Goal: Task Accomplishment & Management: Complete application form

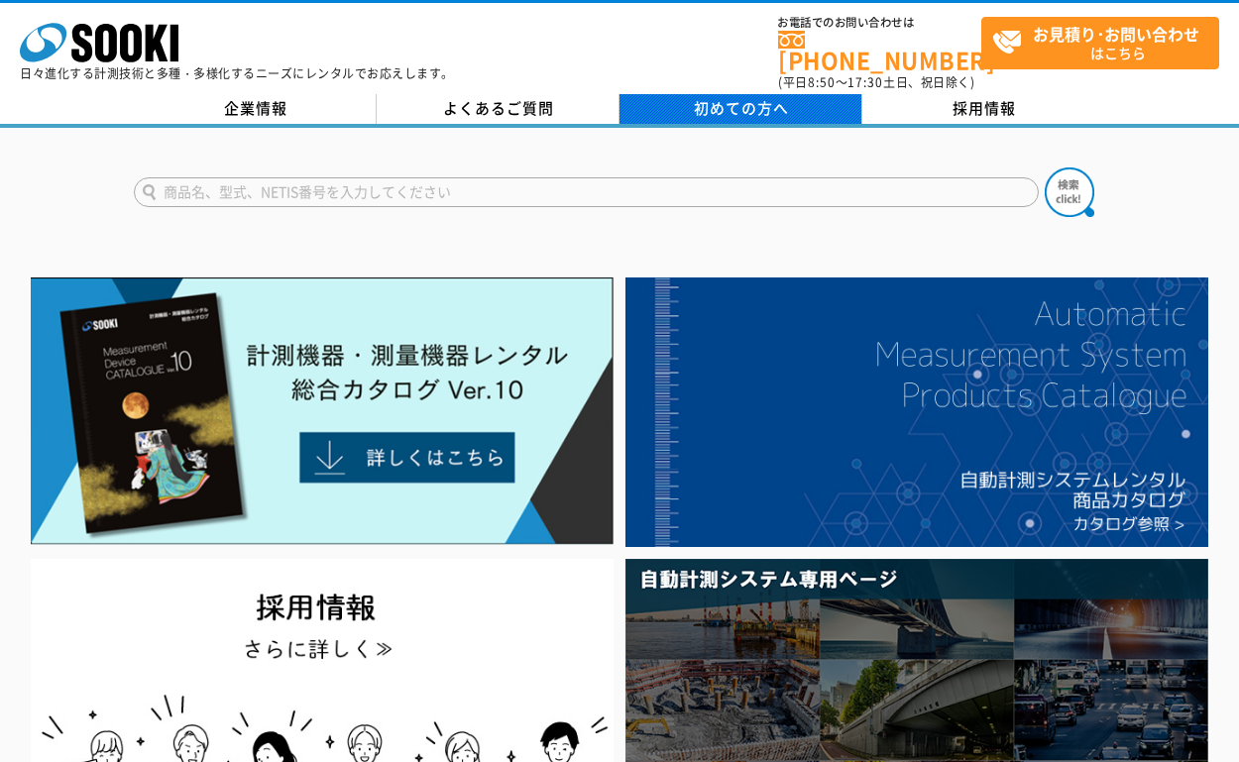
click at [712, 97] on span "初めての方へ" at bounding box center [741, 108] width 95 height 22
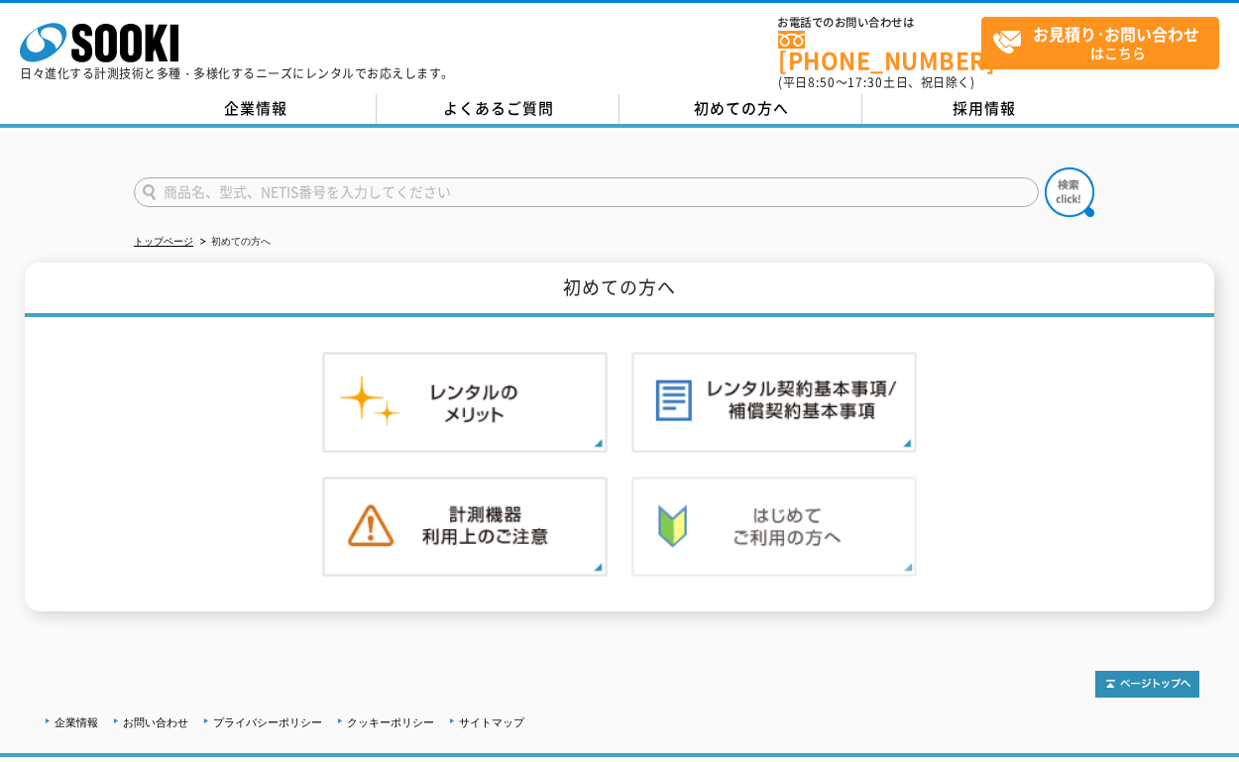
click at [710, 520] on img at bounding box center [773, 527] width 285 height 101
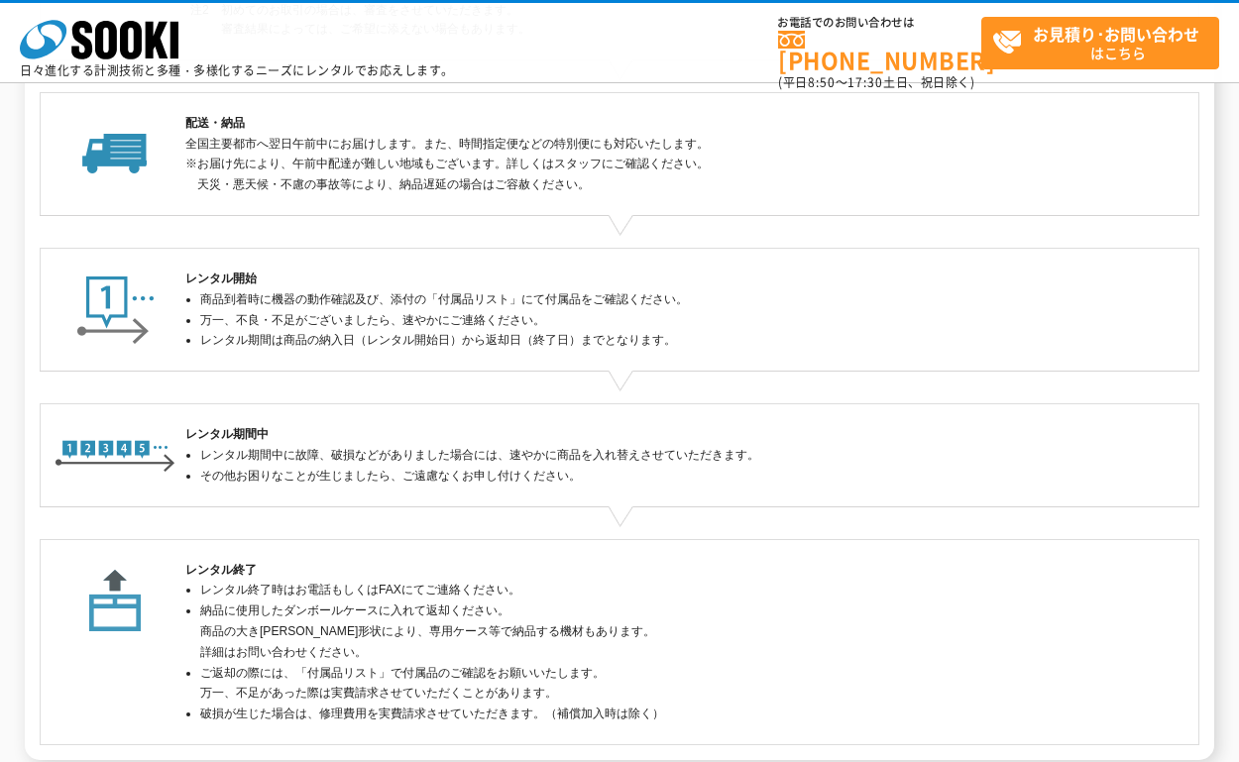
scroll to position [496, 0]
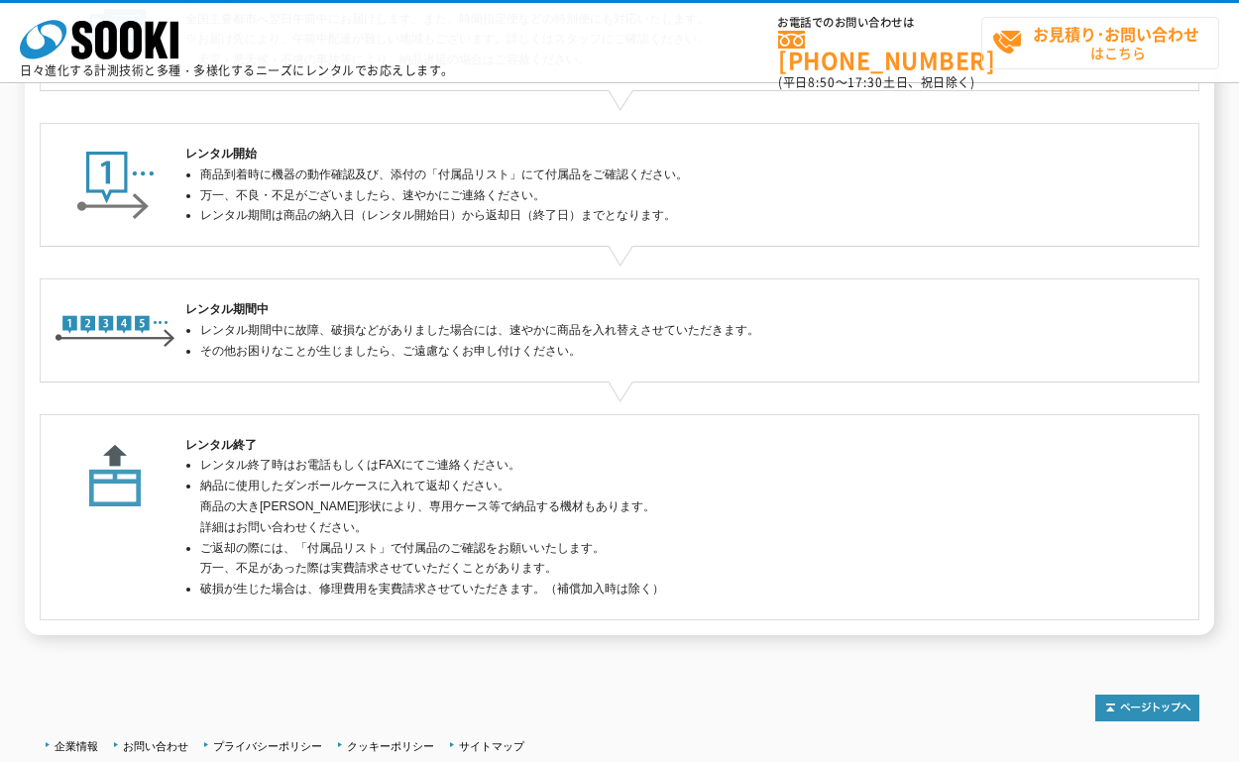
click at [1070, 45] on strong "お見積り･お問い合わせ" at bounding box center [1116, 34] width 166 height 24
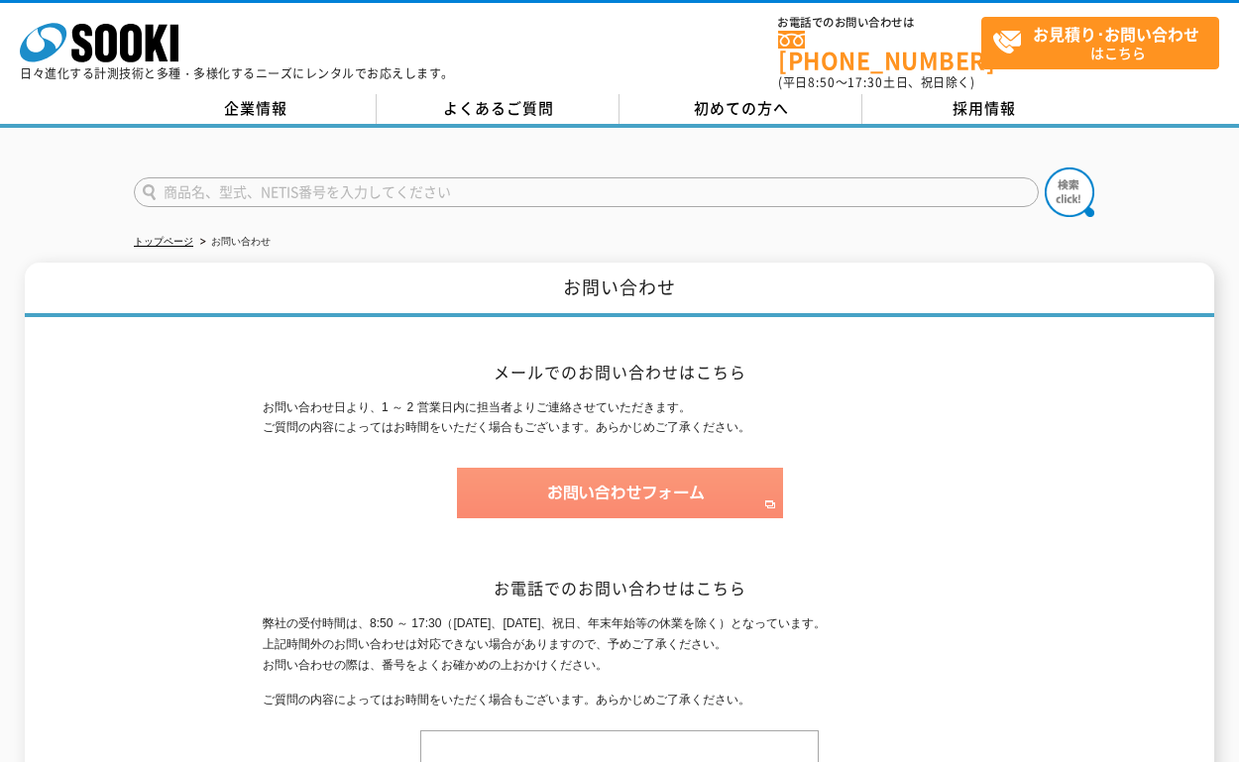
click at [686, 487] on img at bounding box center [620, 493] width 326 height 51
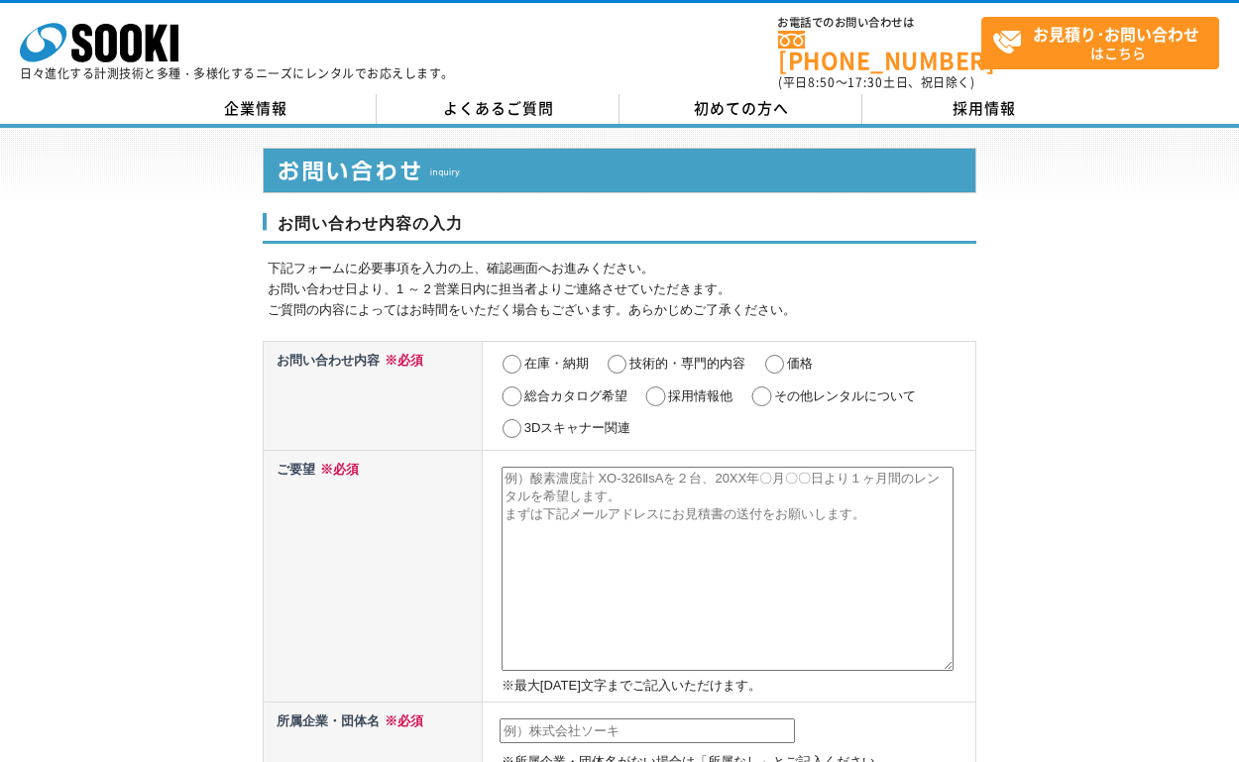
click at [785, 355] on input "価格" at bounding box center [774, 365] width 25 height 20
radio input "true"
click at [509, 387] on input "総合カタログ希望" at bounding box center [511, 397] width 25 height 20
radio input "true"
click at [782, 355] on input "価格" at bounding box center [774, 365] width 25 height 20
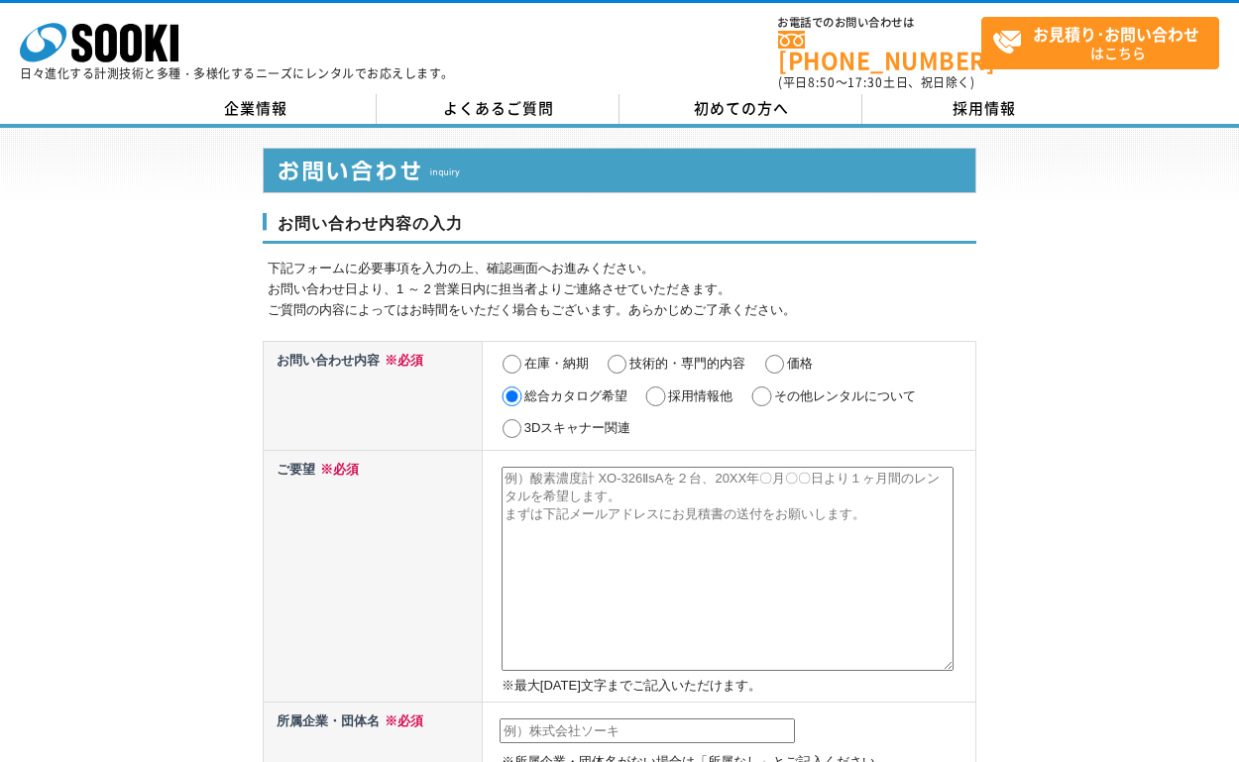
radio input "true"
click at [553, 488] on textarea at bounding box center [727, 569] width 452 height 204
paste textarea "微抵抗測定器（RM-3548）"
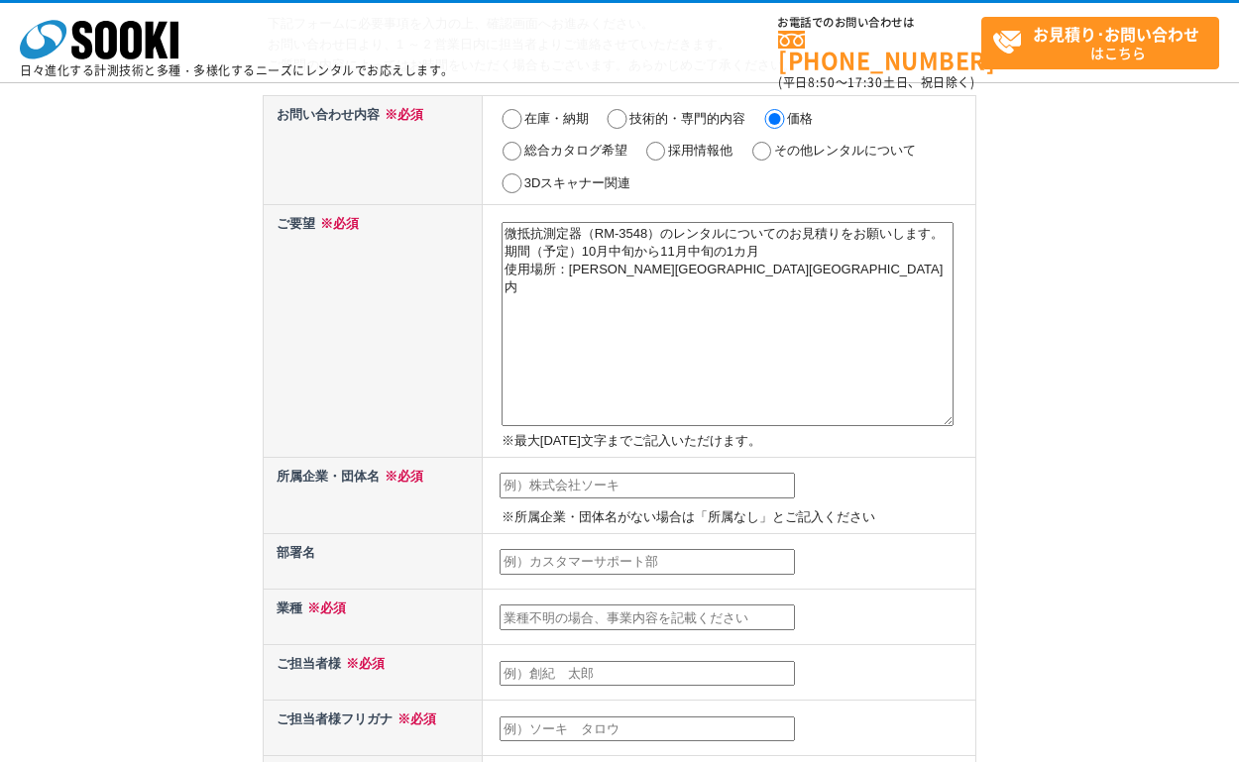
scroll to position [198, 0]
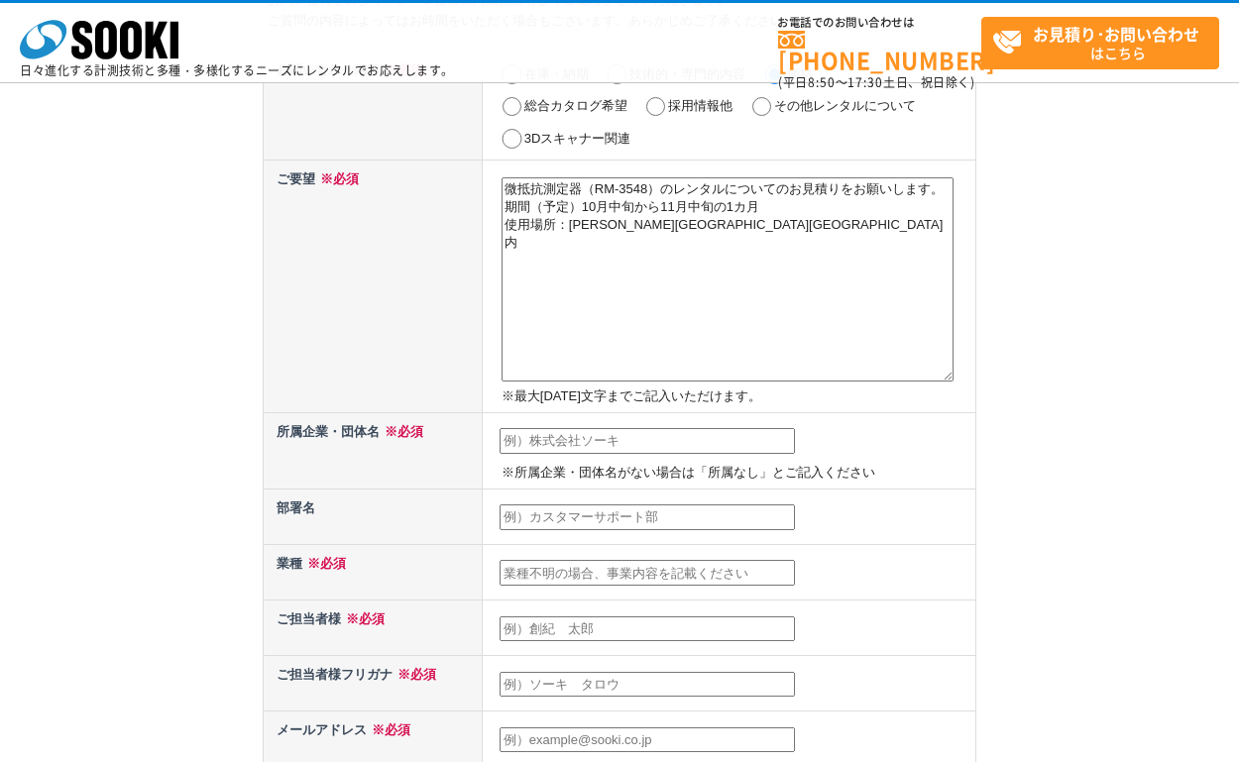
type textarea "微抵抗測定器（RM-3548）のレンタルについてのお見積りをお願いします。 期間（予定）10月中旬から11月中旬の1カ月 使用場所：宮城県仙台市内"
click at [564, 438] on input "text" at bounding box center [646, 441] width 295 height 26
type input "クボタ環境エンジニアリング株式会社"
click at [551, 502] on td at bounding box center [729, 516] width 494 height 55
click at [542, 524] on input "text" at bounding box center [646, 517] width 295 height 26
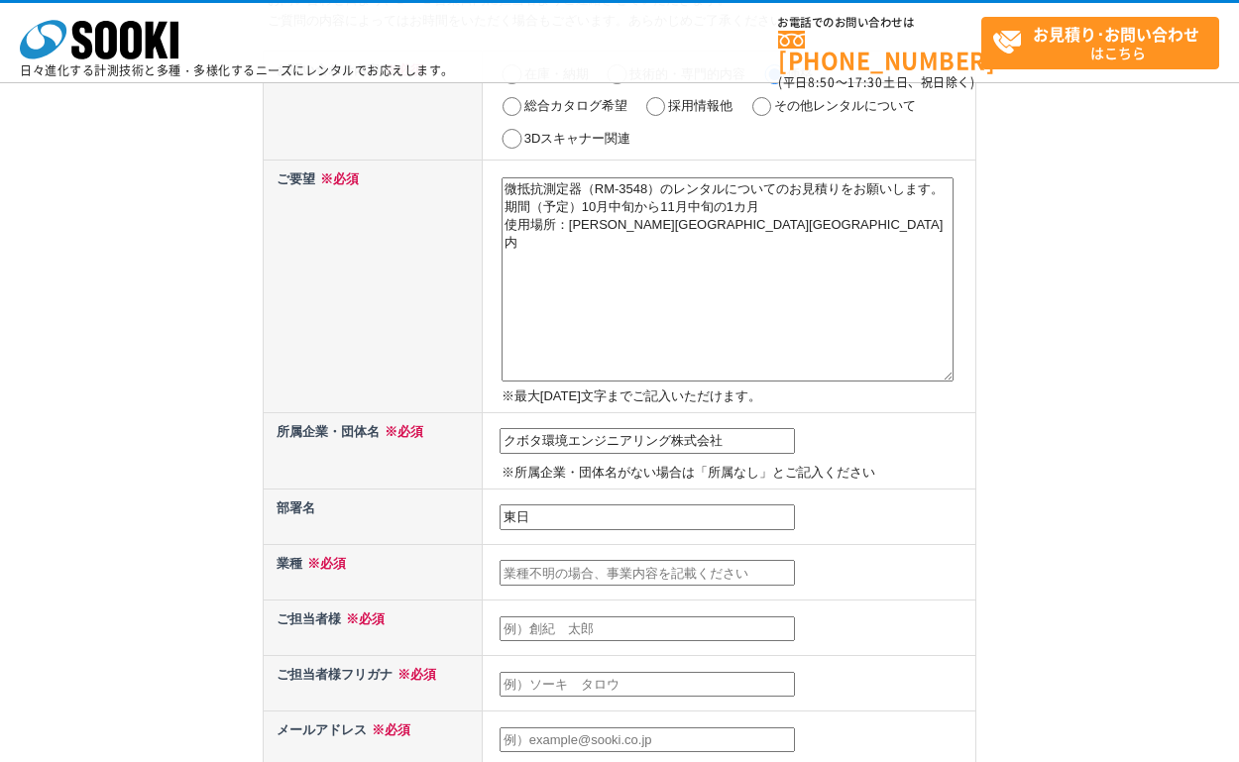
type input "東"
type input "東日本ポンプ部　東北営業工事課"
click at [562, 567] on input "text" at bounding box center [646, 573] width 295 height 26
type input "建設業（ポンプ設備の設置及び整備）"
click at [560, 627] on input "text" at bounding box center [646, 629] width 295 height 26
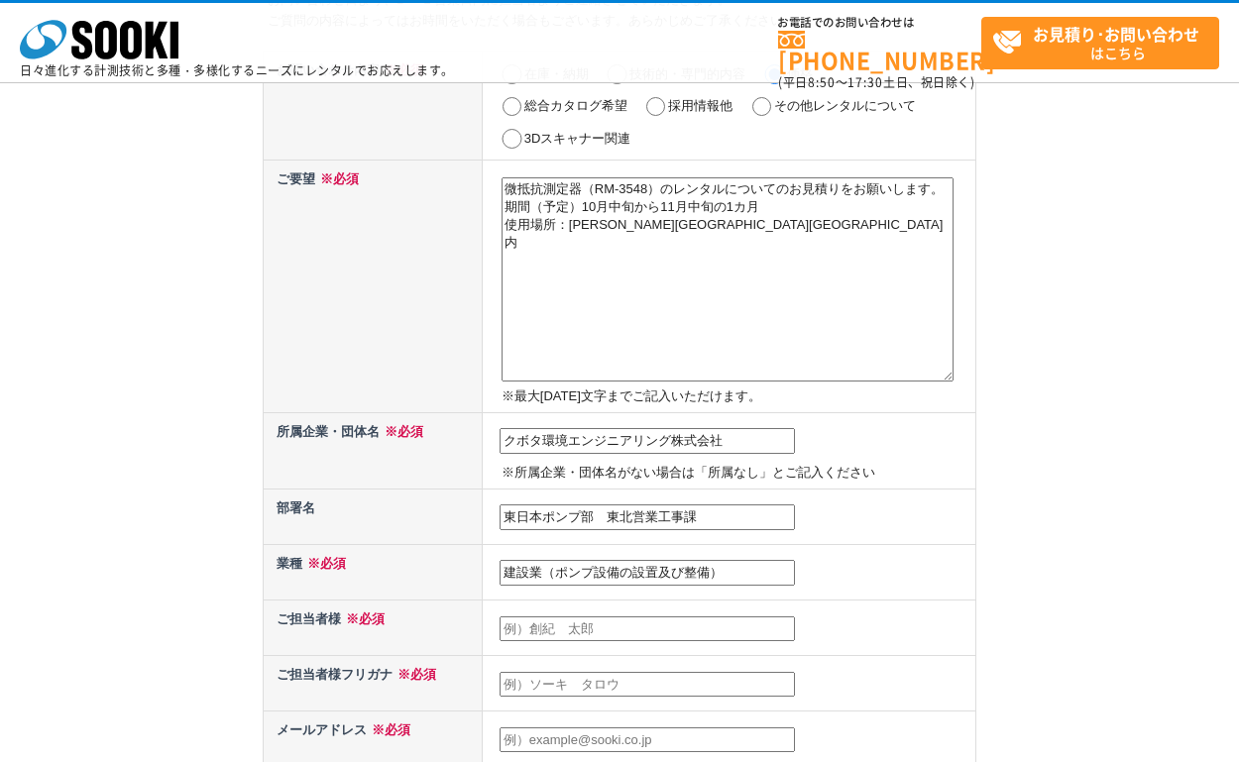
type input "菊池　敏"
click at [601, 678] on input "text" at bounding box center [646, 685] width 295 height 26
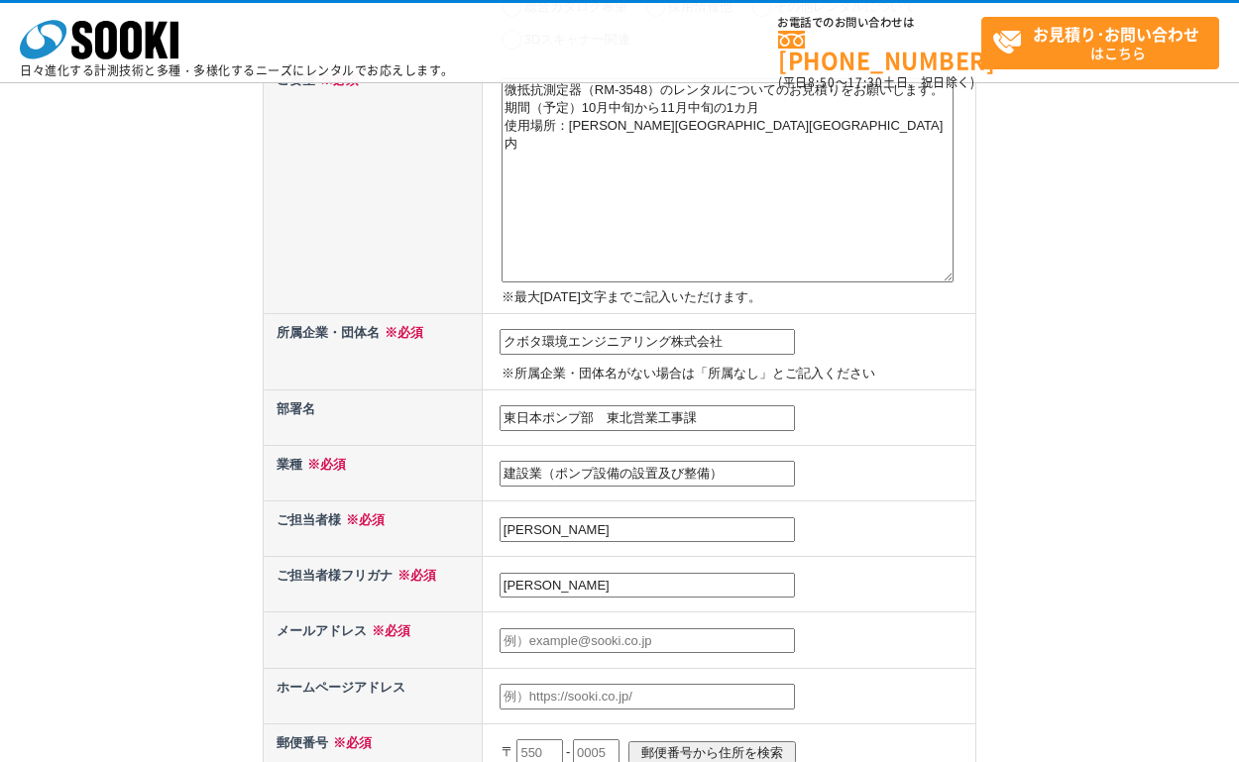
type input "キクチ　サトシ"
click at [535, 646] on input "text" at bounding box center [646, 641] width 295 height 26
type input "satoshi.kikuchi@kubota.com"
click at [539, 693] on input "text" at bounding box center [646, 697] width 295 height 26
click at [562, 702] on input "text" at bounding box center [646, 697] width 295 height 26
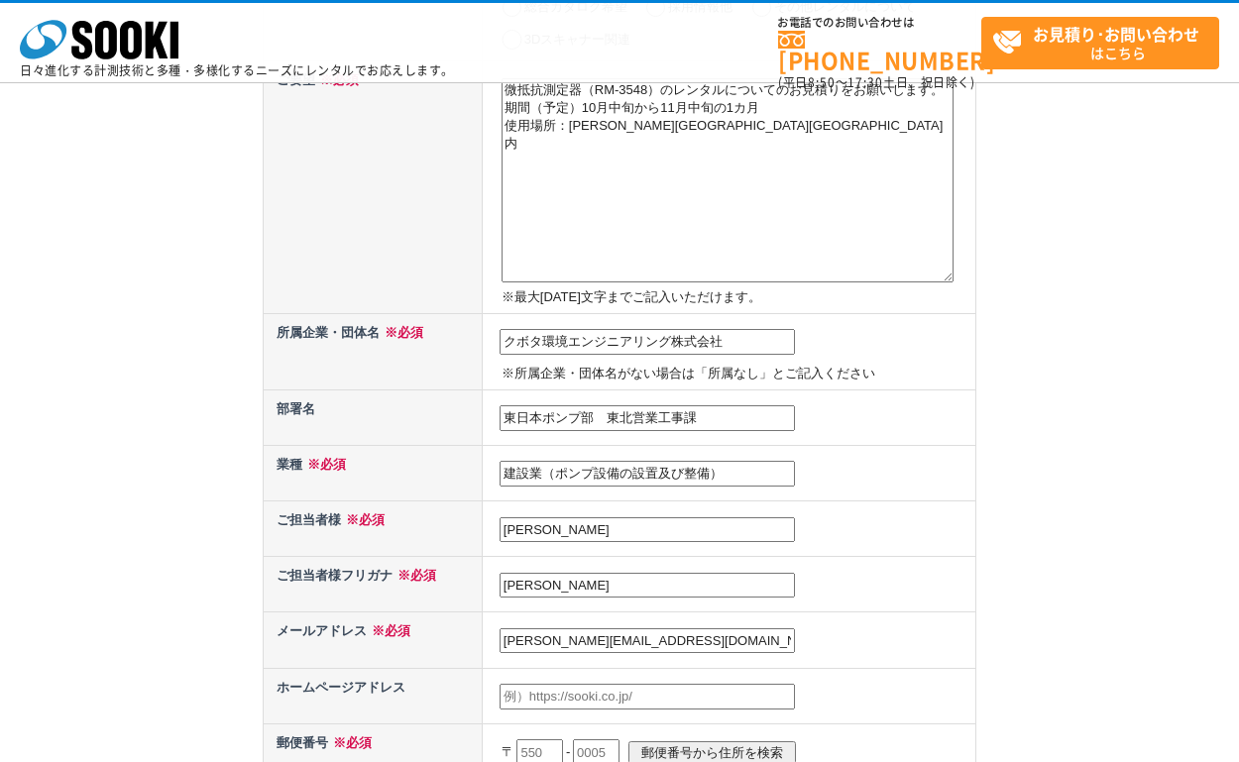
paste input "https://www.kubota-environmentaleng.co.jp/"
type input "https://www.kubota-environmentaleng.co.jp/"
click at [1036, 563] on div "お問い合わせ内容の入力 下記フォームに必要事項を入力の上、確認画面へお進みください。 お問い合わせ日より、1 ～ 2 営業日内に担当者よりご連絡させていただき…" at bounding box center [619, 502] width 1239 height 1529
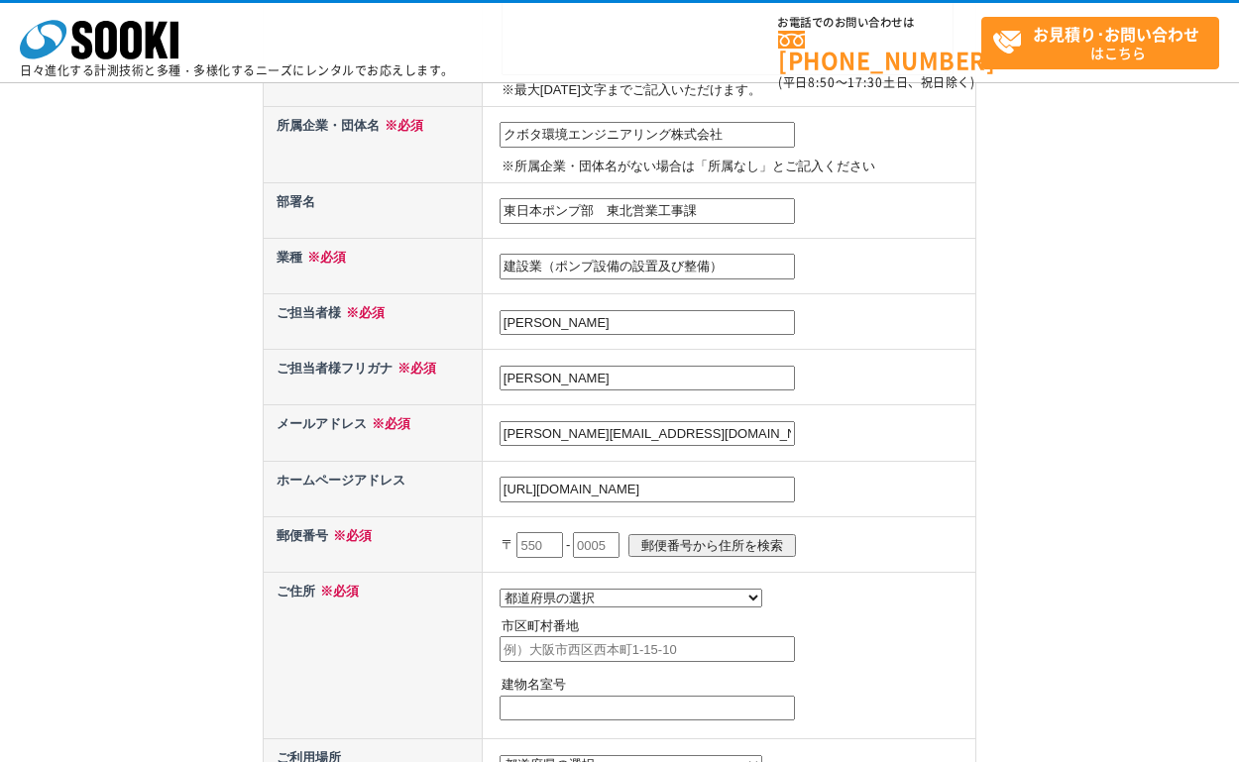
scroll to position [595, 0]
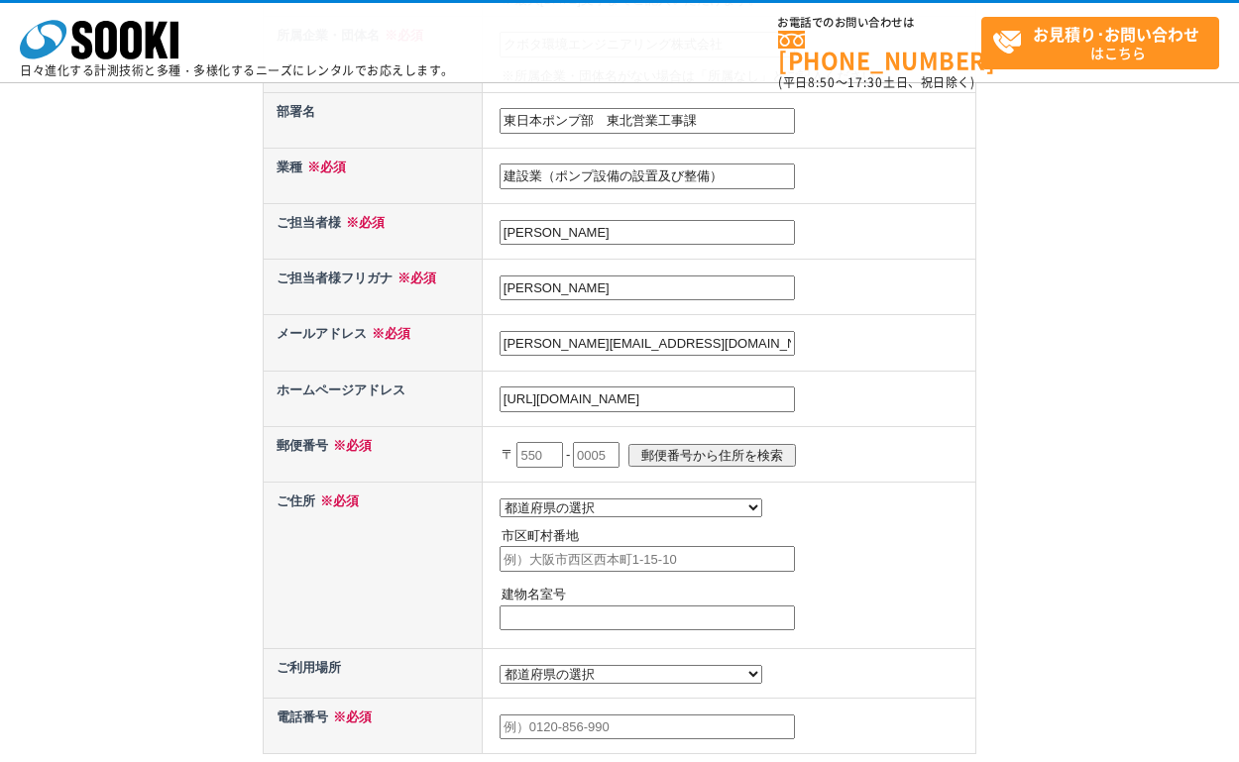
click at [540, 456] on input "text" at bounding box center [539, 455] width 47 height 26
type input "980"
click at [615, 456] on input "text" at bounding box center [596, 455] width 47 height 26
type input "0811"
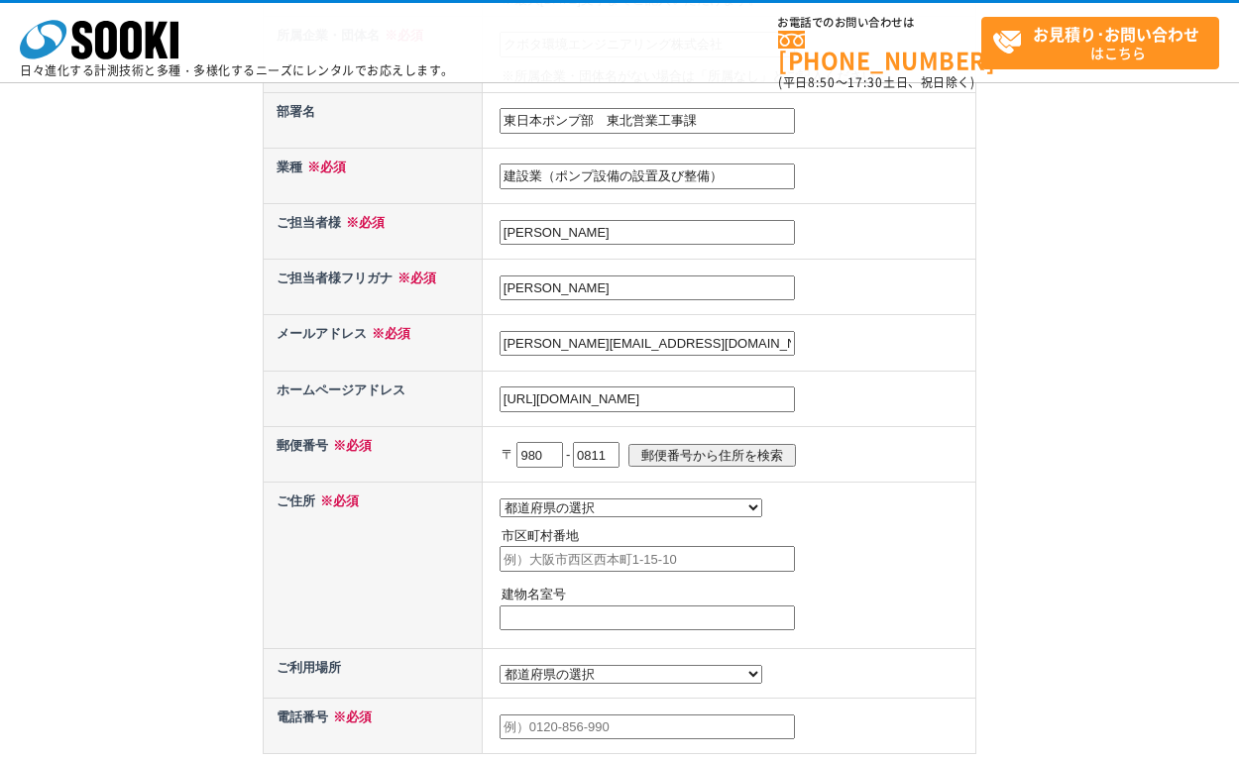
click at [723, 452] on input "郵便番号から住所を検索" at bounding box center [711, 455] width 167 height 23
select select "4"
click at [637, 558] on input "仙台市青葉区一番町" at bounding box center [646, 559] width 295 height 26
type input "仙台市青葉区一番町4丁目6番1号"
click at [607, 620] on input "text" at bounding box center [646, 619] width 295 height 26
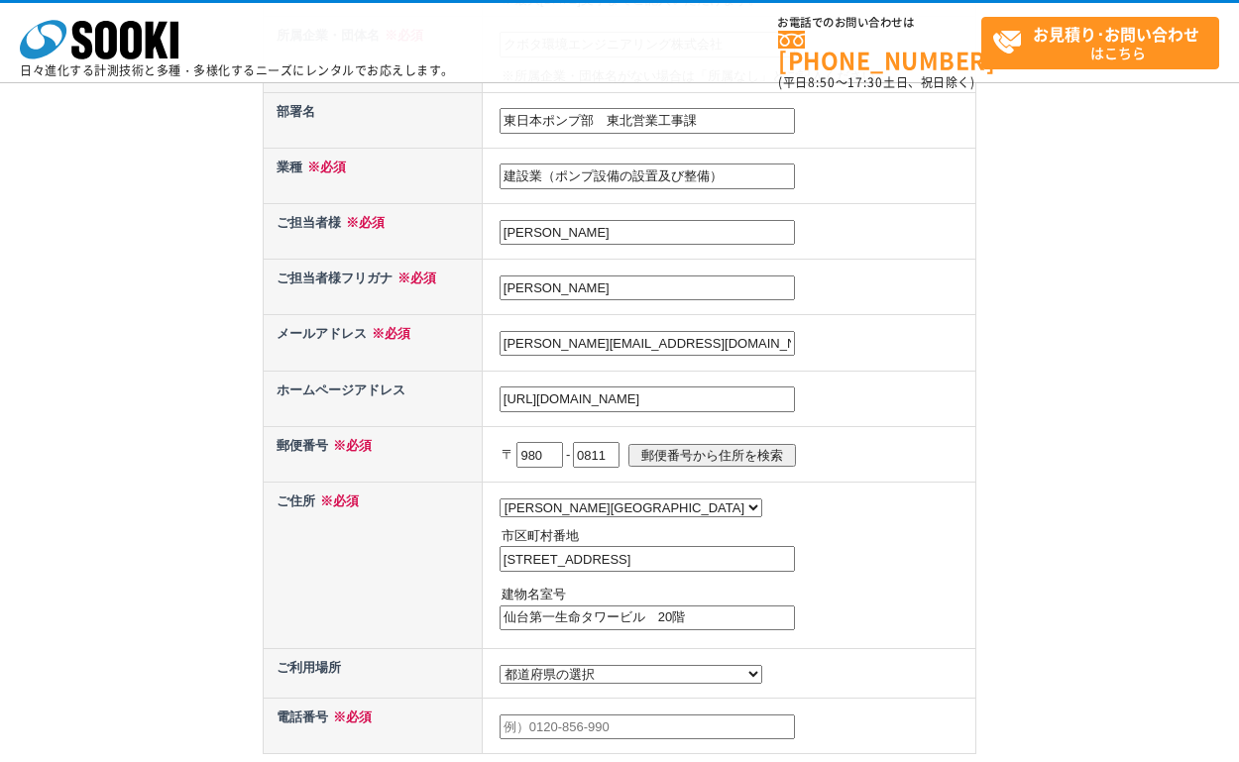
type input "仙台第一生命タワービル　20階"
click at [585, 684] on select "都道府県の選択 利用場所未定 北海道 青森県 岩手県 宮城県 秋田県 山形県 福島県 茨城県 栃木県 群馬県 埼玉県 千葉県 東京都 神奈川県 新潟県 富山県…" at bounding box center [630, 674] width 263 height 19
select select "4"
click at [499, 669] on select "都道府県の選択 利用場所未定 北海道 青森県 岩手県 宮城県 秋田県 山形県 福島県 茨城県 栃木県 群馬県 埼玉県 千葉県 東京都 神奈川県 新潟県 富山県…" at bounding box center [630, 674] width 263 height 19
click at [935, 507] on td "都道府県の選択 北海道 青森県 岩手県 宮城県 秋田県 山形県 福島県 茨城県 栃木県 群馬県 埼玉県 千葉県 東京都 神奈川県 新潟県 富山県 石川県 福井…" at bounding box center [729, 565] width 494 height 166
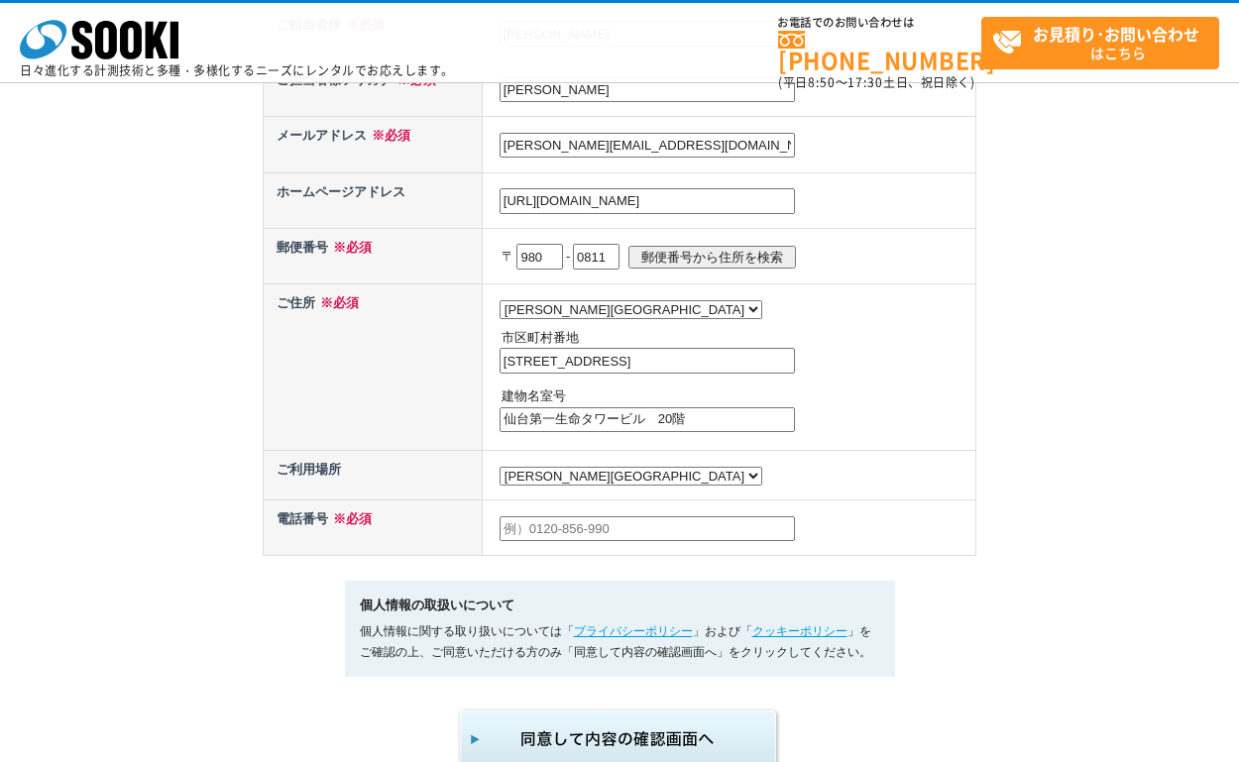
scroll to position [595, 0]
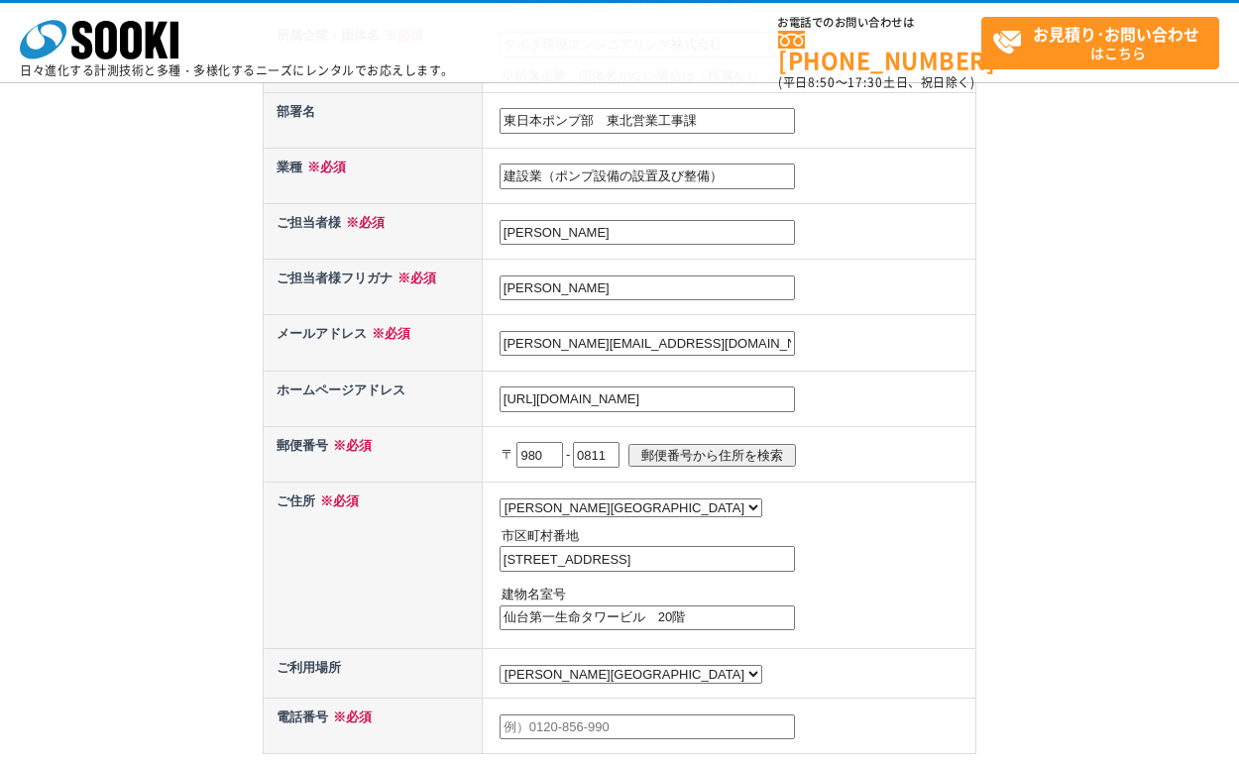
click at [537, 737] on input "text" at bounding box center [646, 728] width 295 height 26
type input "080-1354-8484"
click at [854, 661] on td "都道府県の選択 利用場所未定 北海道 青森県 岩手県 宮城県 秋田県 山形県 福島県 茨城県 栃木県 群馬県 埼玉県 千葉県 東京都 神奈川県 新潟県 富山県…" at bounding box center [729, 674] width 494 height 50
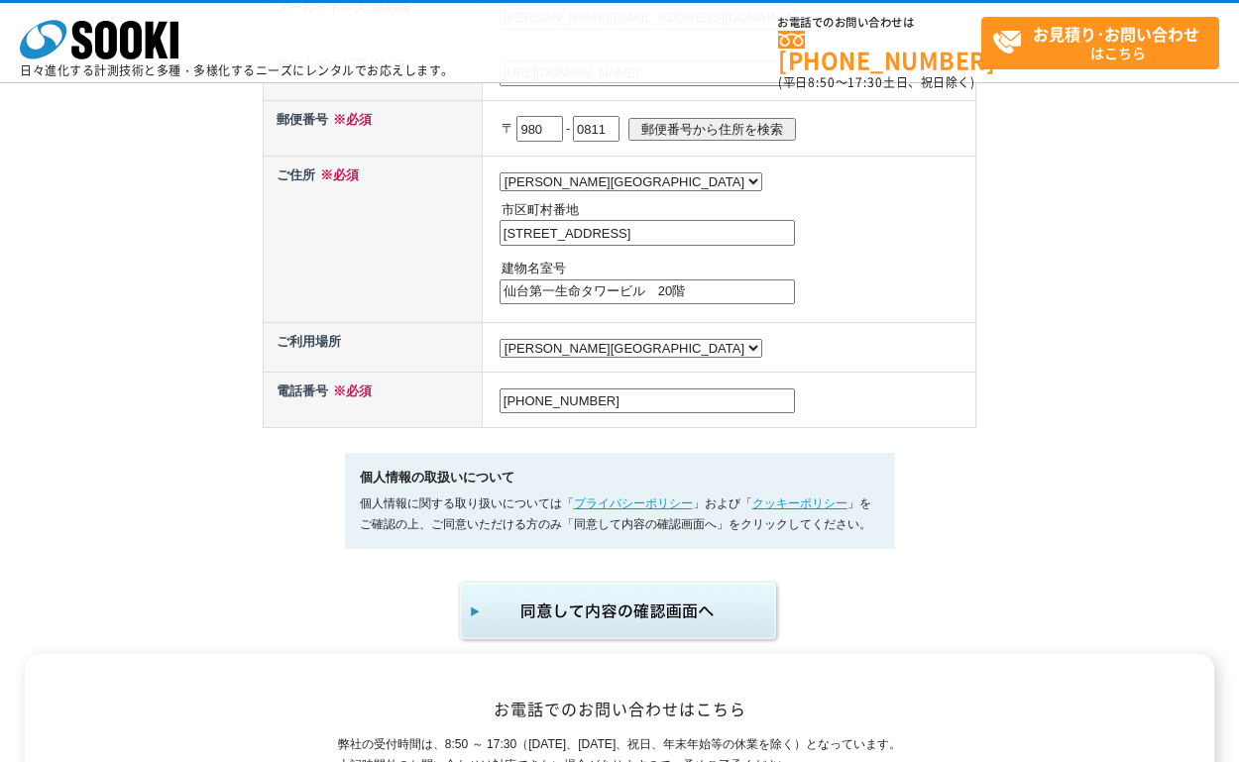
scroll to position [991, 0]
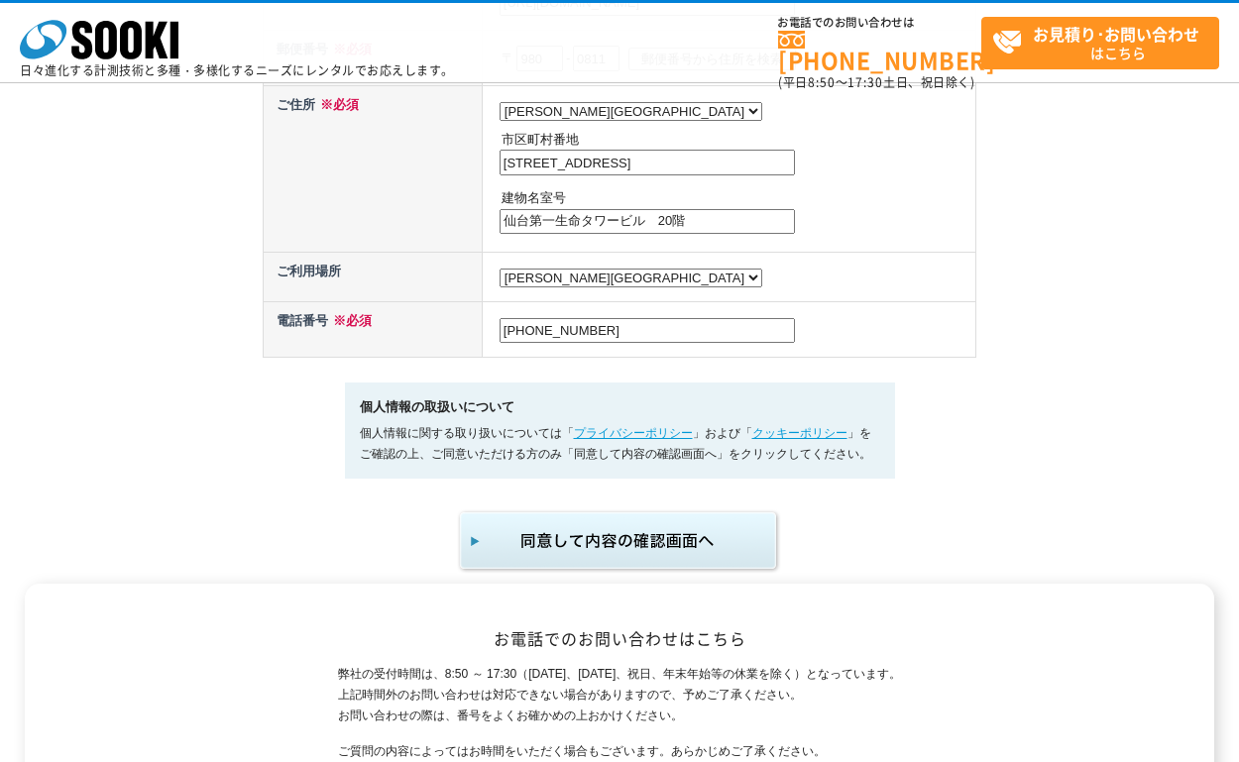
click at [634, 547] on img "submit" at bounding box center [619, 540] width 325 height 65
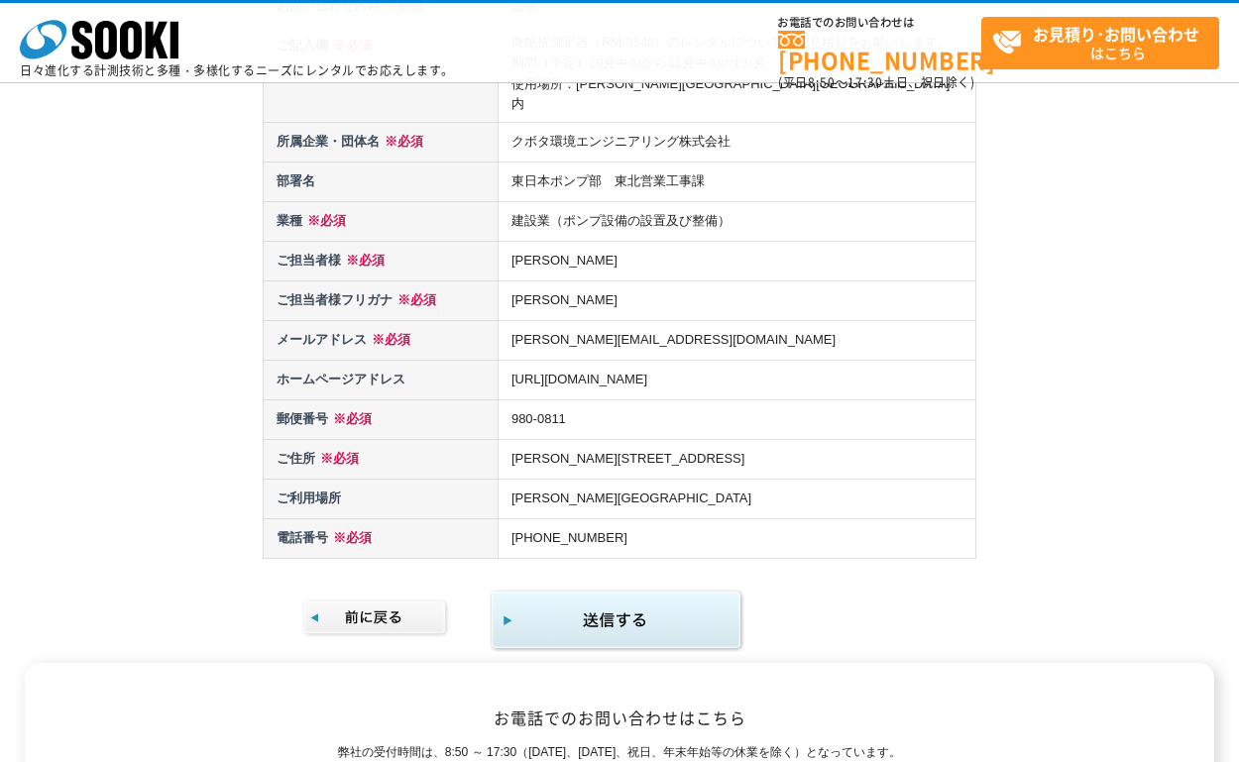
scroll to position [297, 0]
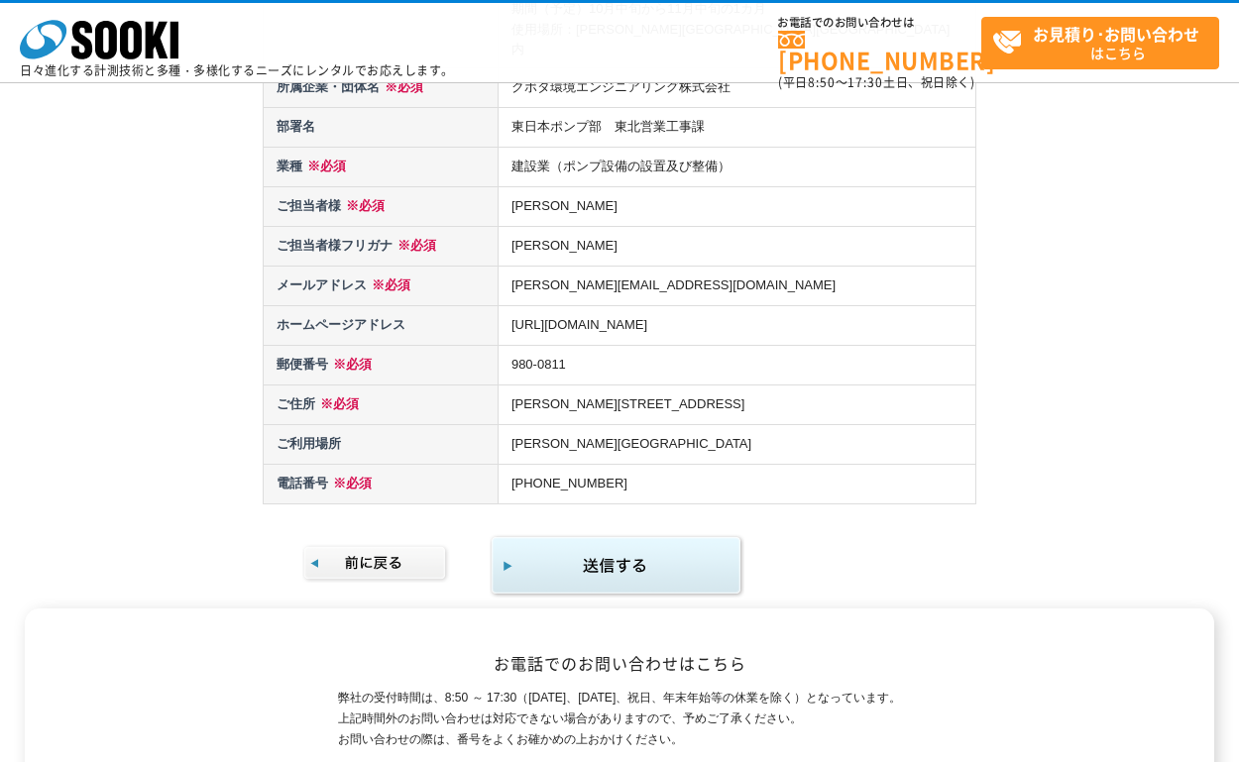
click at [624, 544] on img "submit" at bounding box center [617, 566] width 255 height 64
